Goal: Information Seeking & Learning: Understand process/instructions

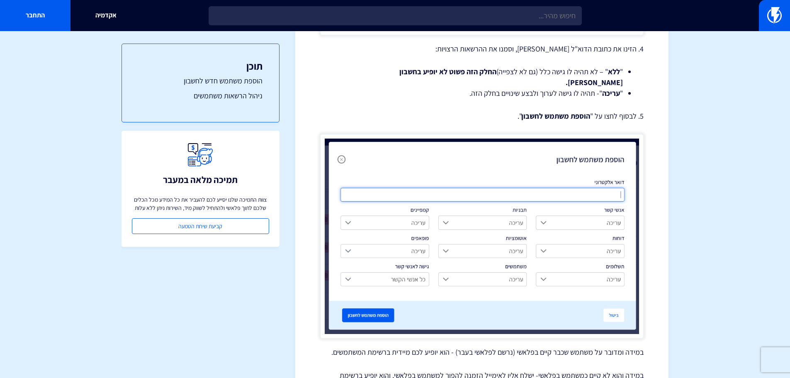
scroll to position [874, 0]
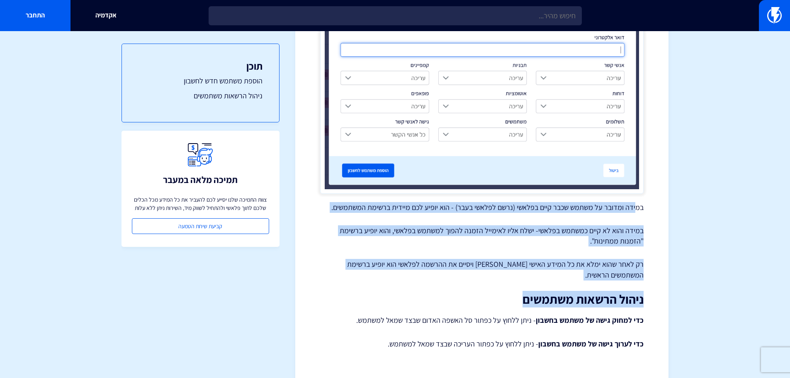
drag, startPoint x: 638, startPoint y: 201, endPoint x: 411, endPoint y: 276, distance: 238.9
click at [411, 292] on h2 "ניהול הרשאות משתמשים" at bounding box center [482, 299] width 324 height 14
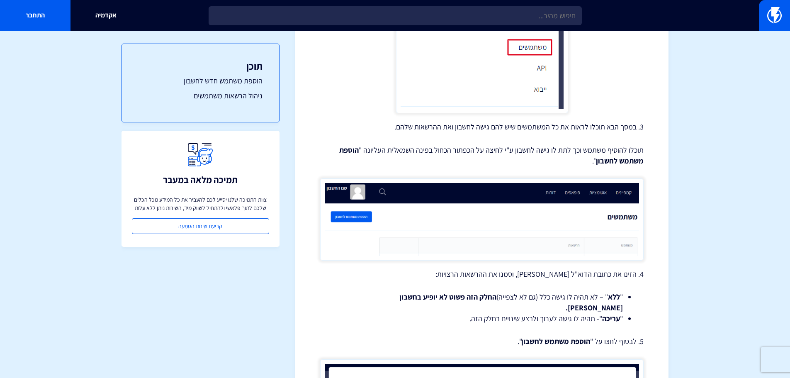
scroll to position [376, 0]
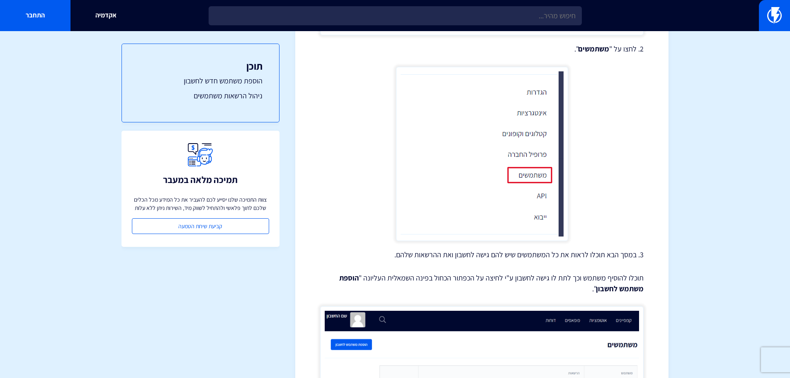
click at [560, 285] on p "תוכלו להוסיף משתמש וכך לתת לו גישה לחשבון ע"י לחיצה על הכפתור הכחול בפינה השמאל…" at bounding box center [482, 283] width 324 height 21
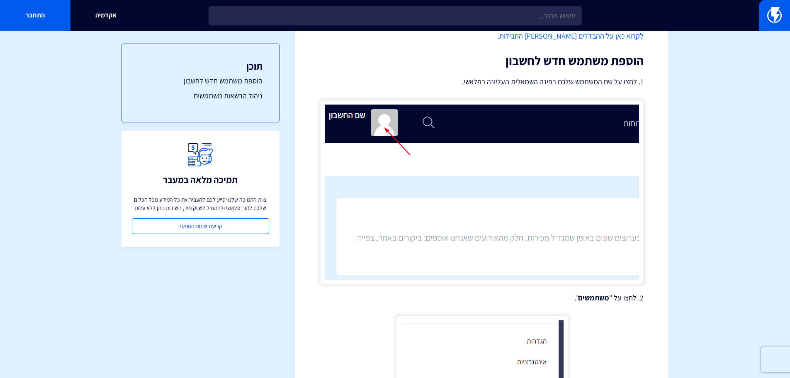
scroll to position [0, 0]
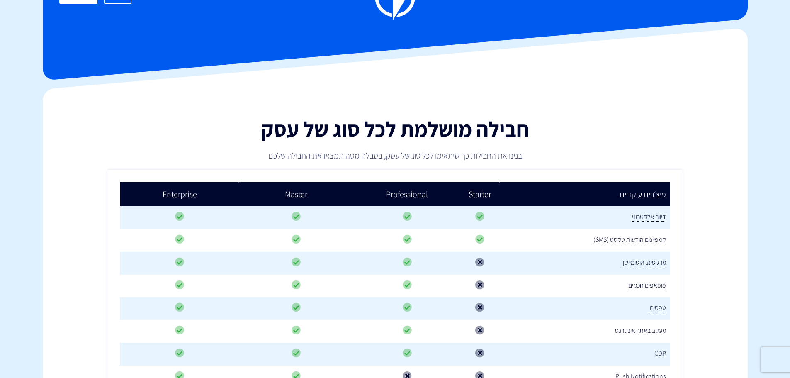
scroll to position [166, 0]
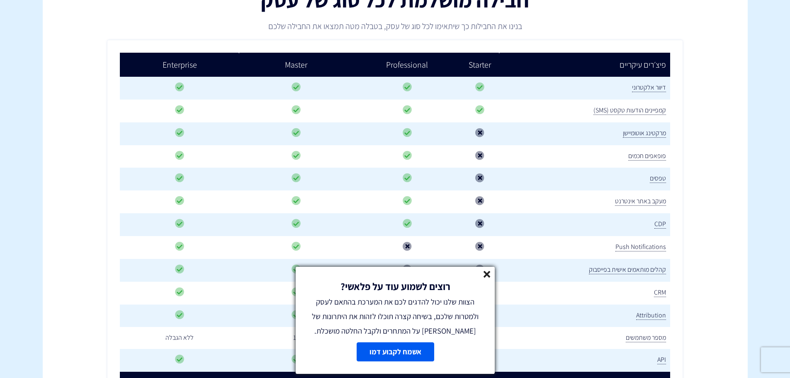
click at [488, 277] on icon at bounding box center [487, 274] width 7 height 7
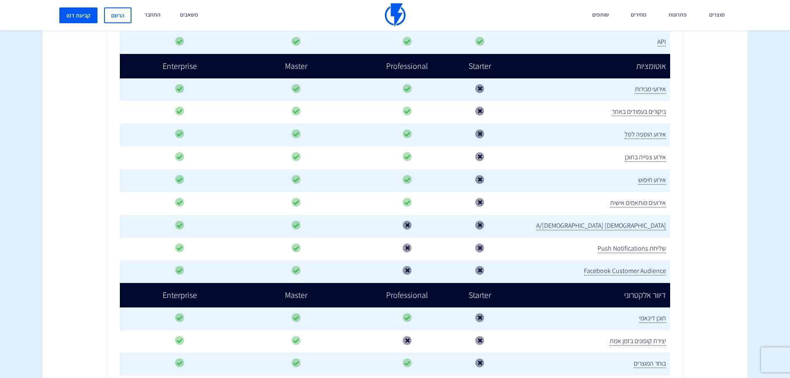
scroll to position [581, 0]
